Goal: Information Seeking & Learning: Check status

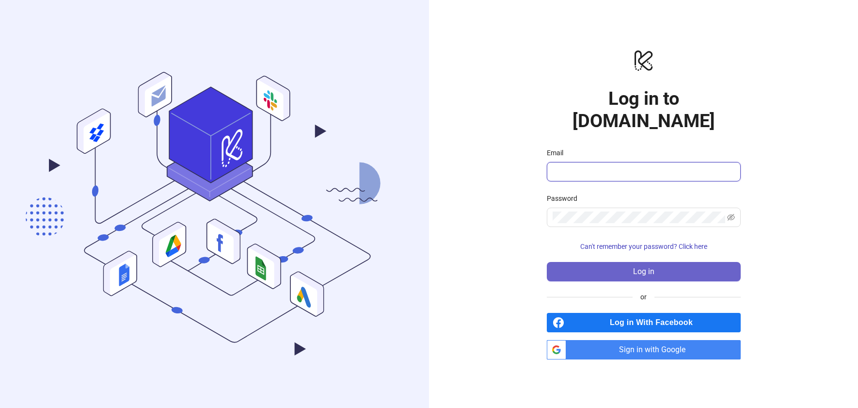
type input "**********"
click at [667, 262] on button "Log in" at bounding box center [644, 271] width 194 height 19
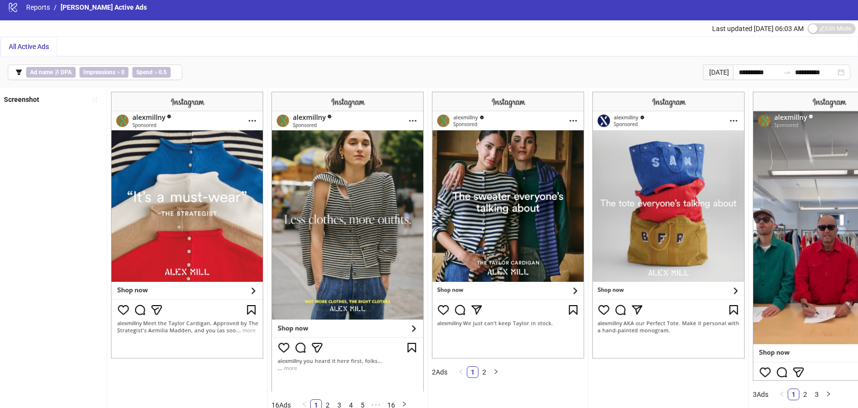
scroll to position [5, 0]
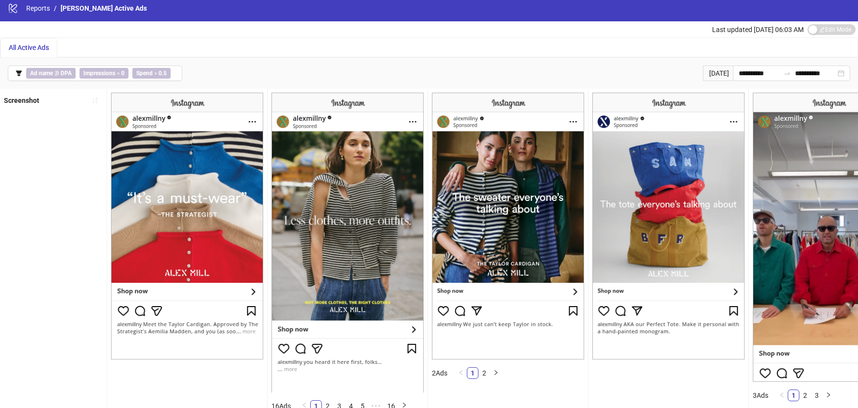
click at [231, 41] on div "All Active Ads" at bounding box center [428, 47] width 857 height 19
click at [26, 9] on link "Reports" at bounding box center [38, 8] width 28 height 11
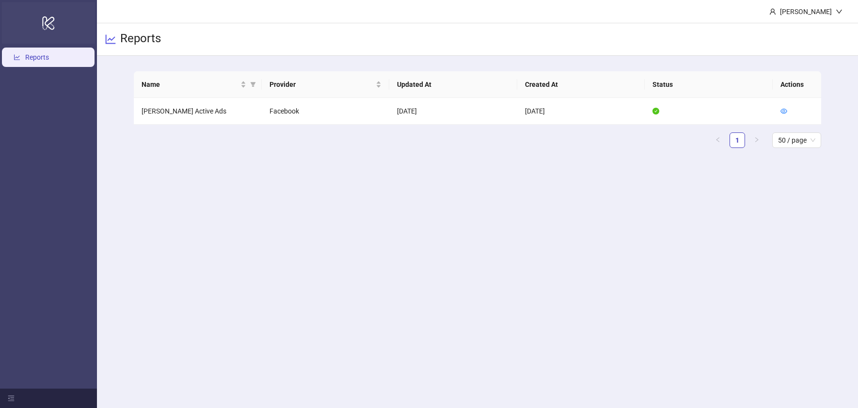
click at [52, 25] on icon at bounding box center [48, 23] width 12 height 14
click at [168, 116] on td "[PERSON_NAME] Active Ads" at bounding box center [198, 111] width 128 height 27
click at [781, 112] on icon "eye" at bounding box center [784, 111] width 7 height 7
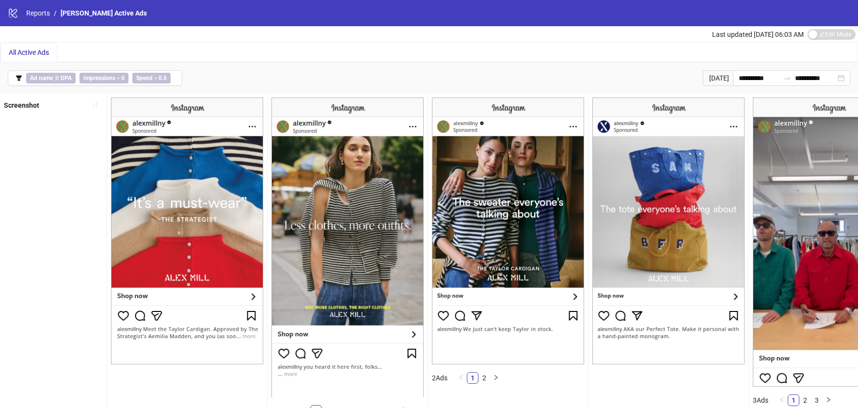
scroll to position [32, 0]
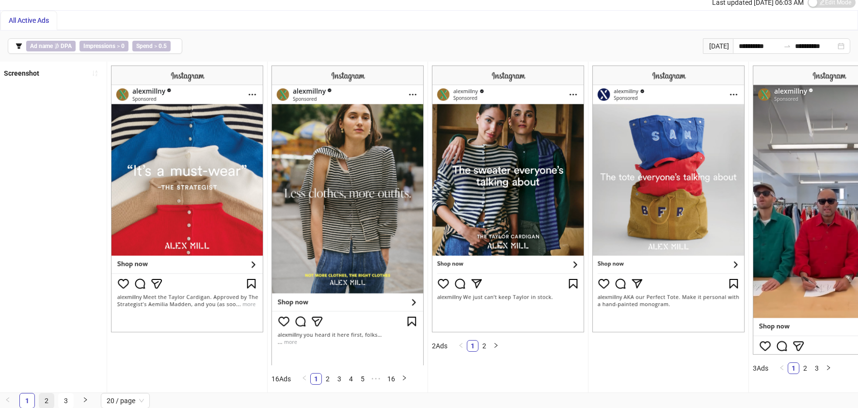
click at [47, 394] on link "2" at bounding box center [46, 400] width 15 height 15
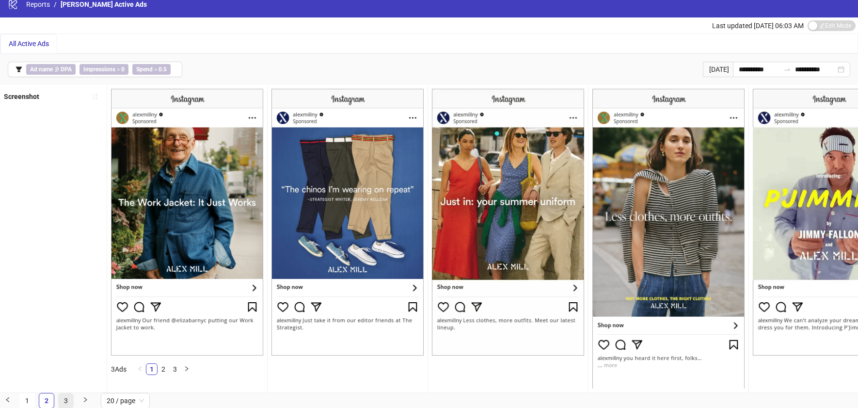
scroll to position [0, 0]
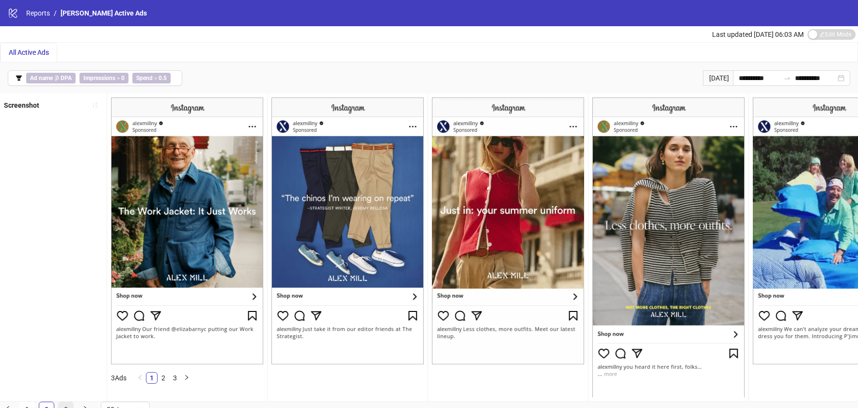
click at [61, 402] on link "3" at bounding box center [66, 409] width 15 height 15
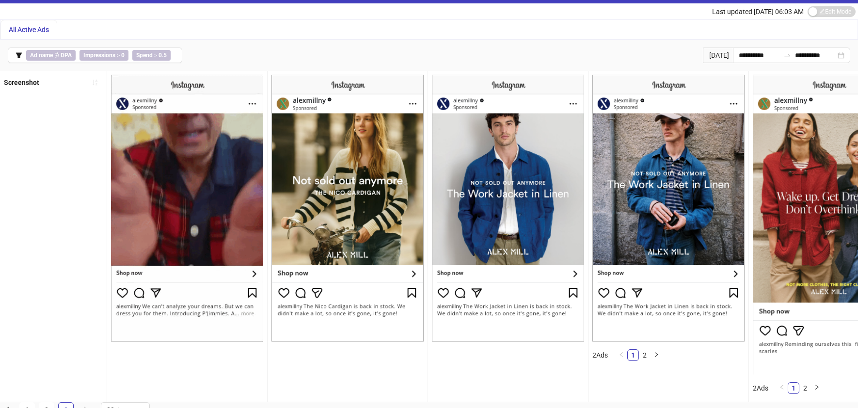
scroll to position [32, 0]
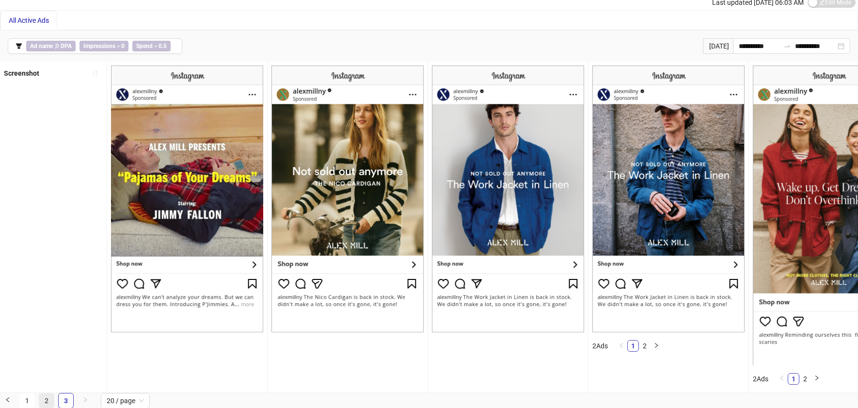
click at [43, 400] on link "2" at bounding box center [46, 400] width 15 height 15
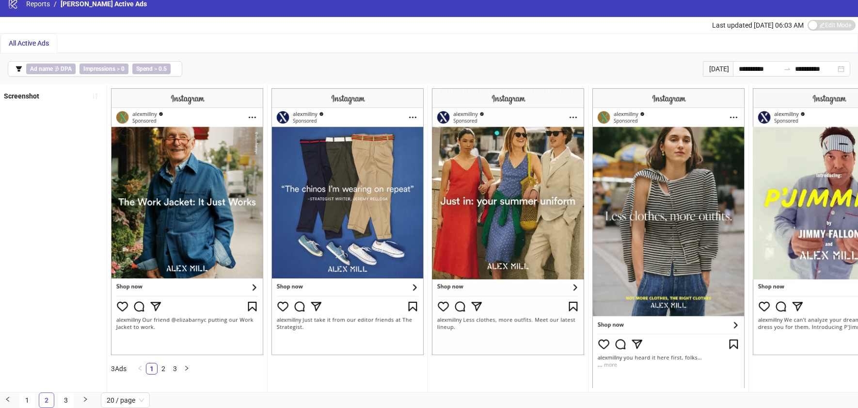
scroll to position [9, 0]
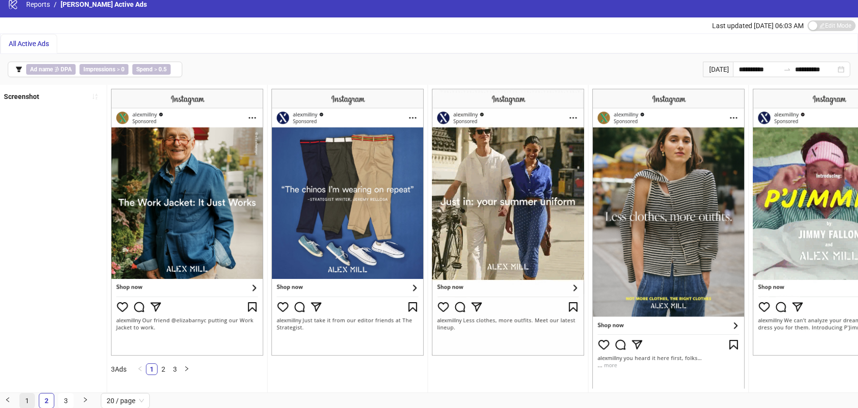
click at [21, 399] on link "1" at bounding box center [27, 400] width 15 height 15
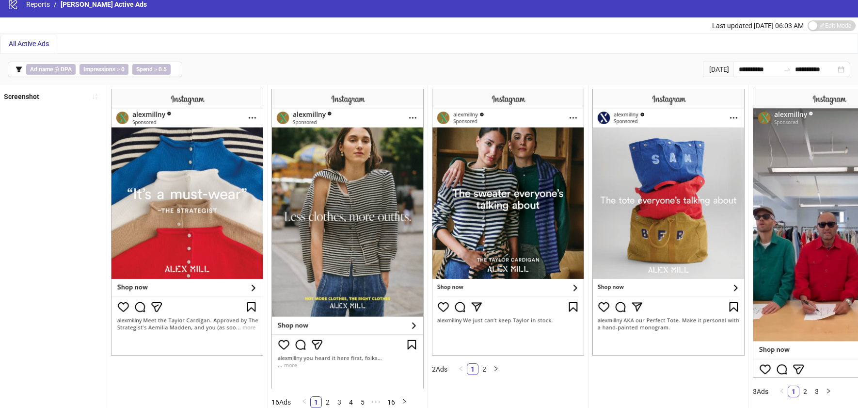
click at [500, 35] on div "All Active Ads" at bounding box center [428, 43] width 857 height 19
